Goal: Information Seeking & Learning: Learn about a topic

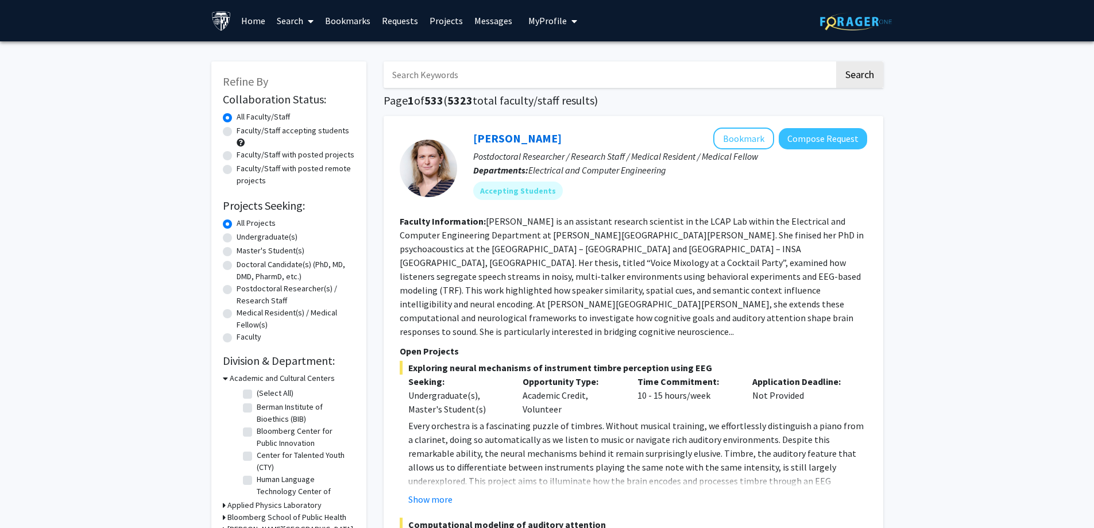
click at [286, 170] on label "Faculty/Staff with posted remote projects" at bounding box center [296, 175] width 118 height 24
click at [244, 170] on input "Faculty/Staff with posted remote projects" at bounding box center [240, 166] width 7 height 7
radio input "true"
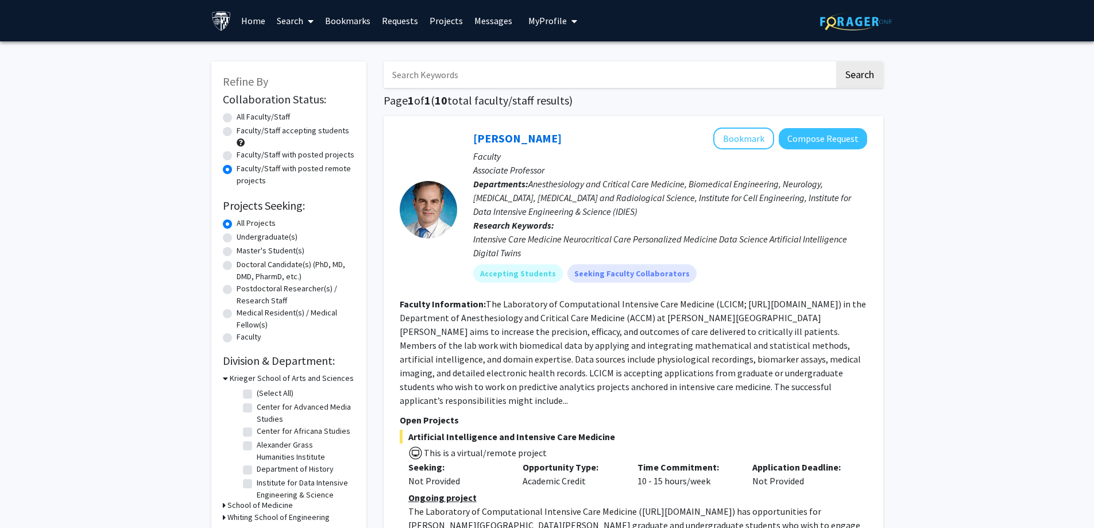
click at [271, 250] on label "Master's Student(s)" at bounding box center [271, 251] width 68 height 12
click at [244, 250] on input "Master's Student(s)" at bounding box center [240, 248] width 7 height 7
radio input "true"
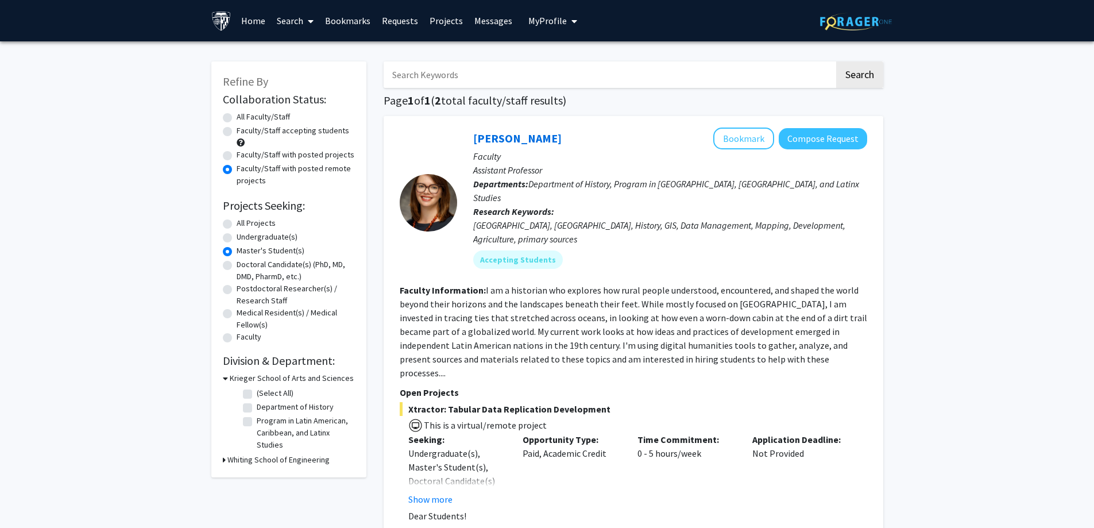
click at [261, 226] on label "All Projects" at bounding box center [256, 223] width 39 height 12
click at [244, 225] on input "All Projects" at bounding box center [240, 220] width 7 height 7
radio input "true"
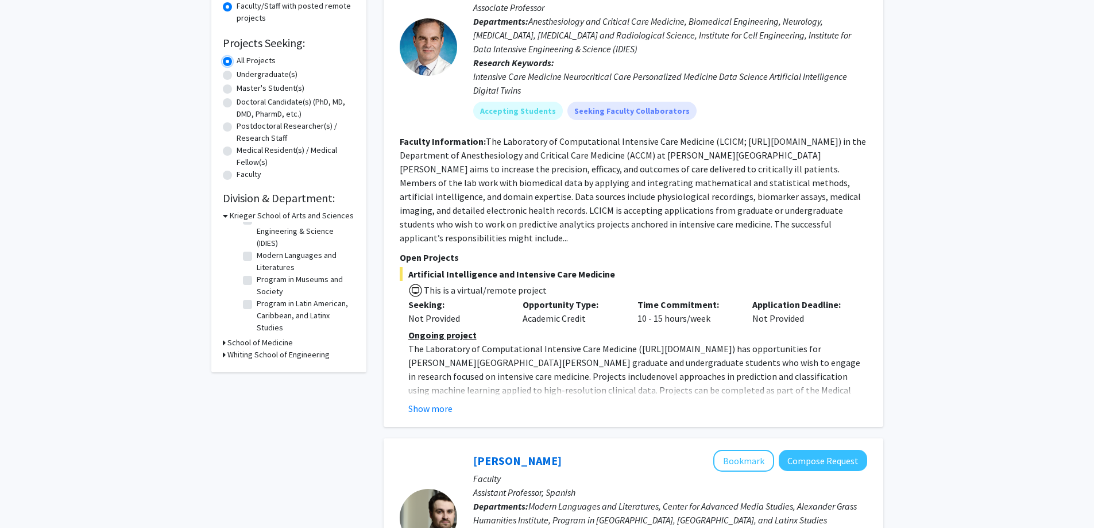
scroll to position [172, 0]
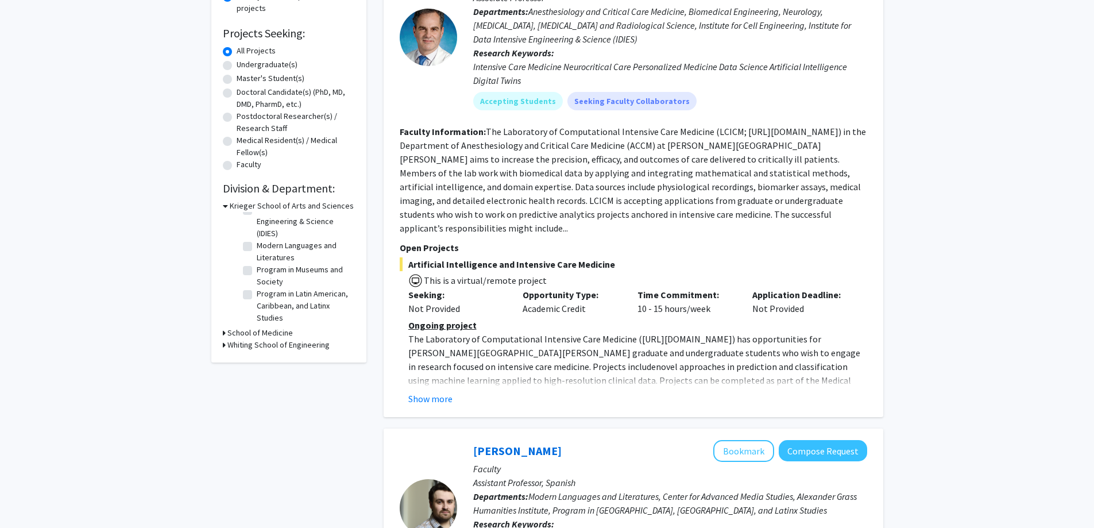
click at [416, 392] on button "Show more" at bounding box center [430, 399] width 44 height 14
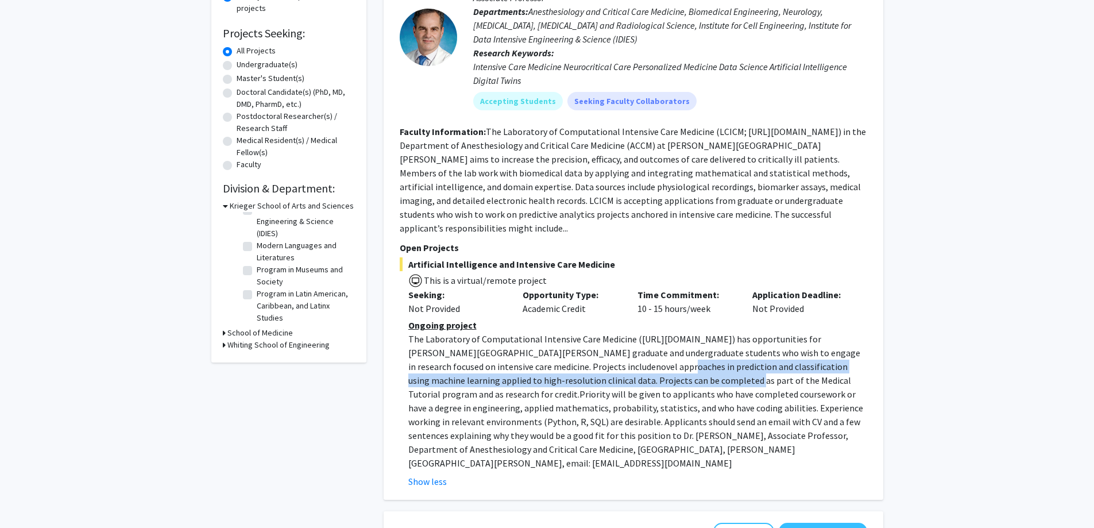
drag, startPoint x: 511, startPoint y: 350, endPoint x: 563, endPoint y: 363, distance: 53.2
click at [563, 363] on span "novel approaches in prediction and classification using machine learning applie…" at bounding box center [629, 380] width 443 height 39
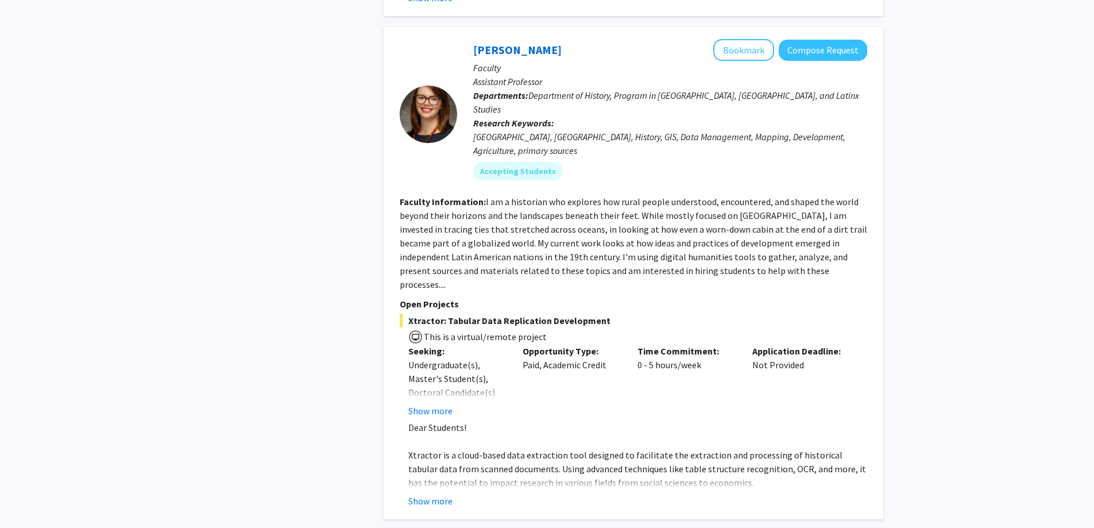
scroll to position [3677, 0]
